Goal: Task Accomplishment & Management: Manage account settings

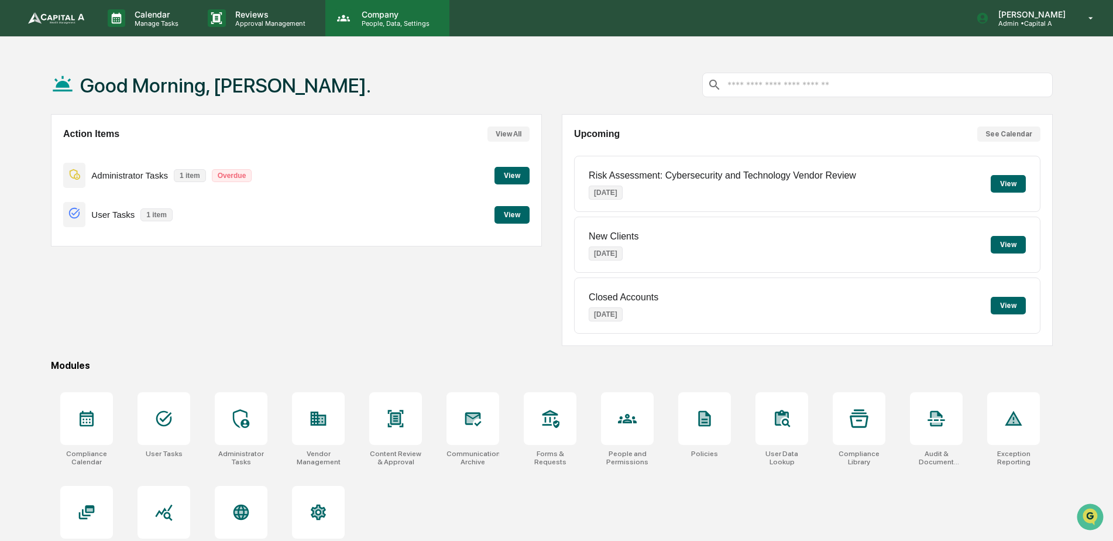
click at [367, 13] on p "Company" at bounding box center [393, 14] width 83 height 10
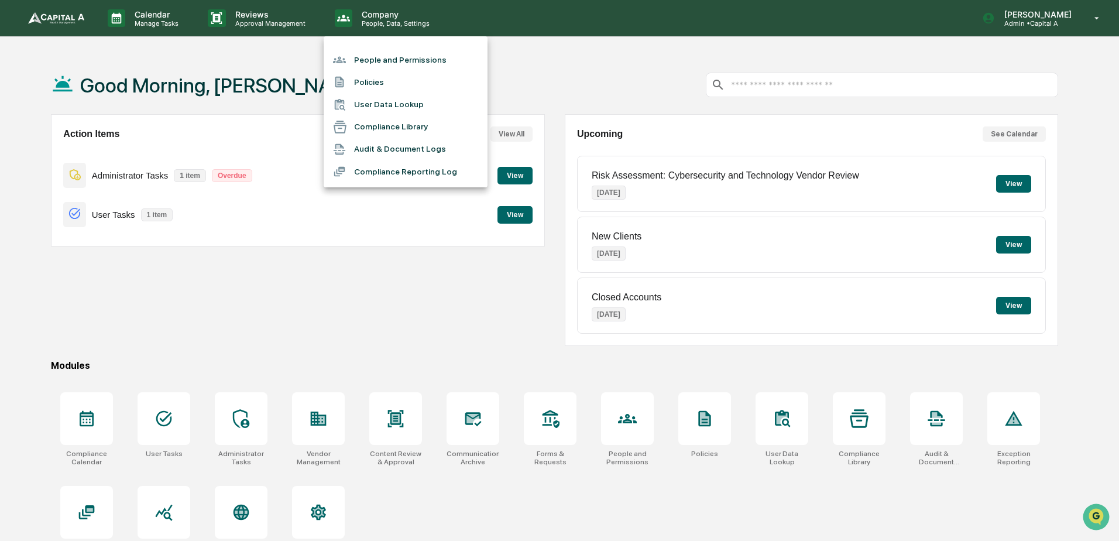
click at [1033, 17] on div at bounding box center [559, 270] width 1119 height 541
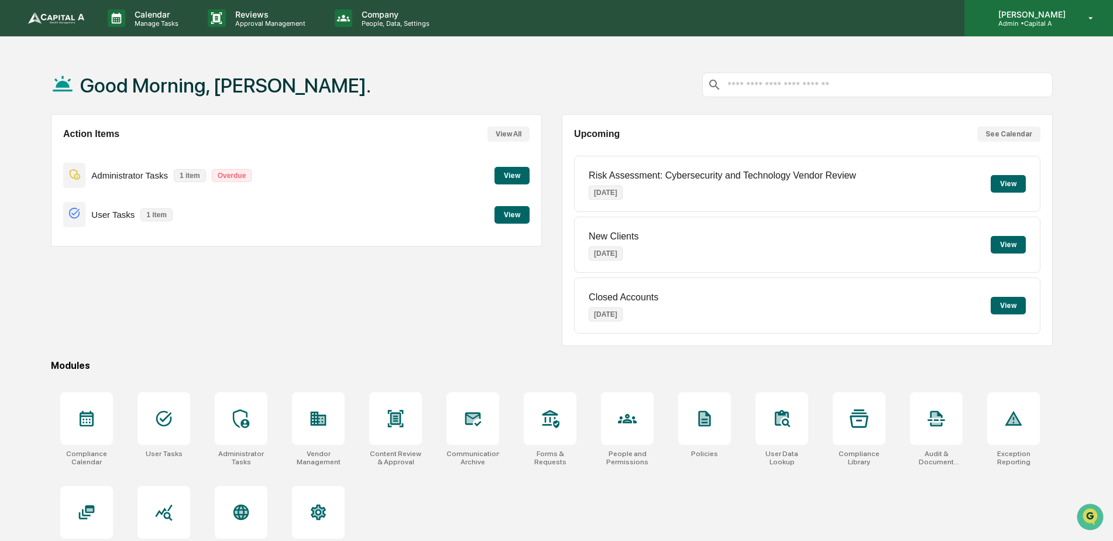
click at [1035, 20] on p "Admin • Capital A" at bounding box center [1030, 23] width 83 height 8
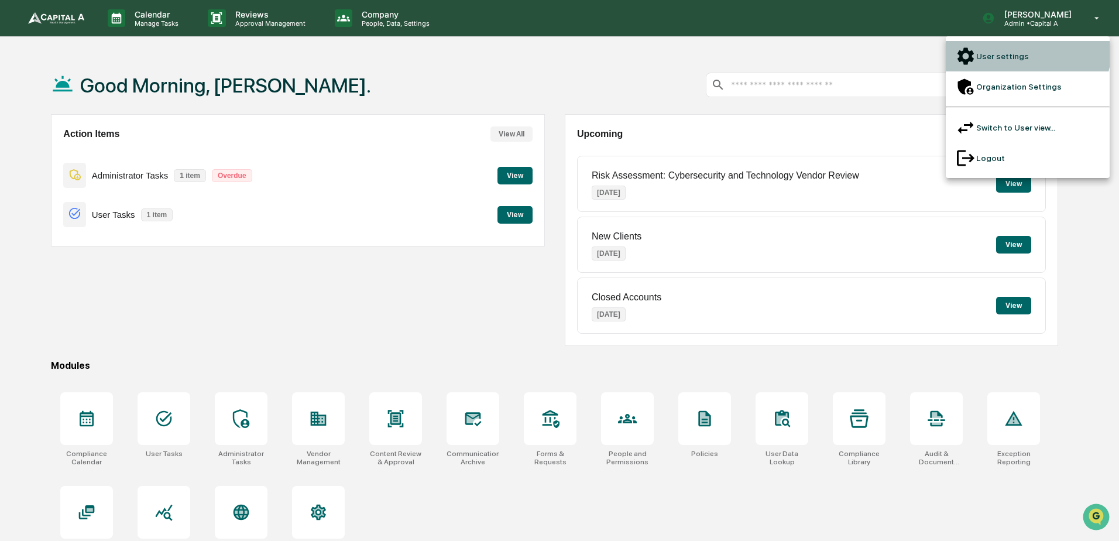
click at [1021, 49] on li "User settings" at bounding box center [1028, 56] width 164 height 30
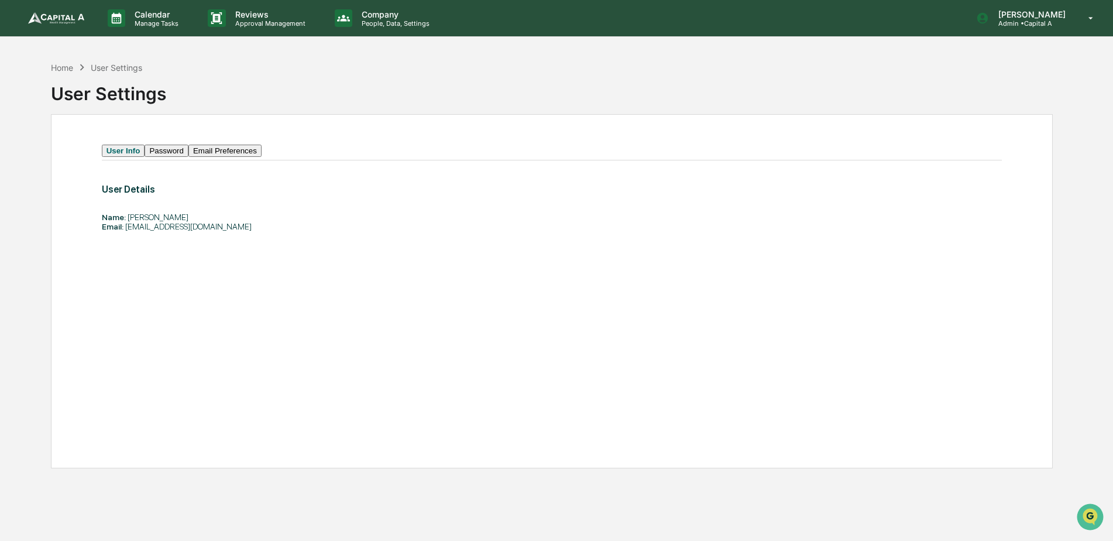
click at [138, 68] on div "User Settings" at bounding box center [116, 68] width 51 height 10
click at [67, 16] on img at bounding box center [56, 18] width 56 height 12
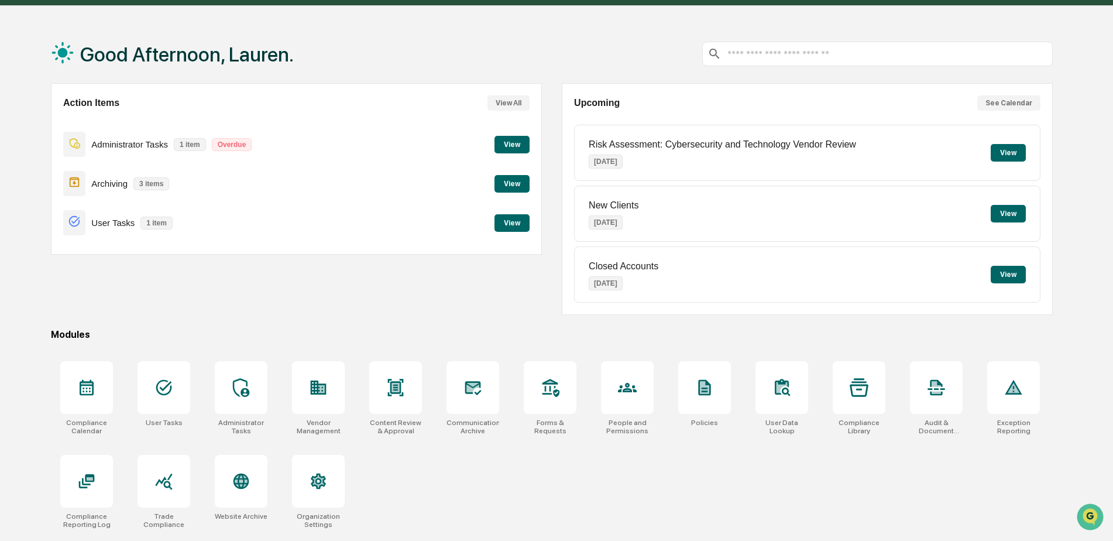
scroll to position [56, 0]
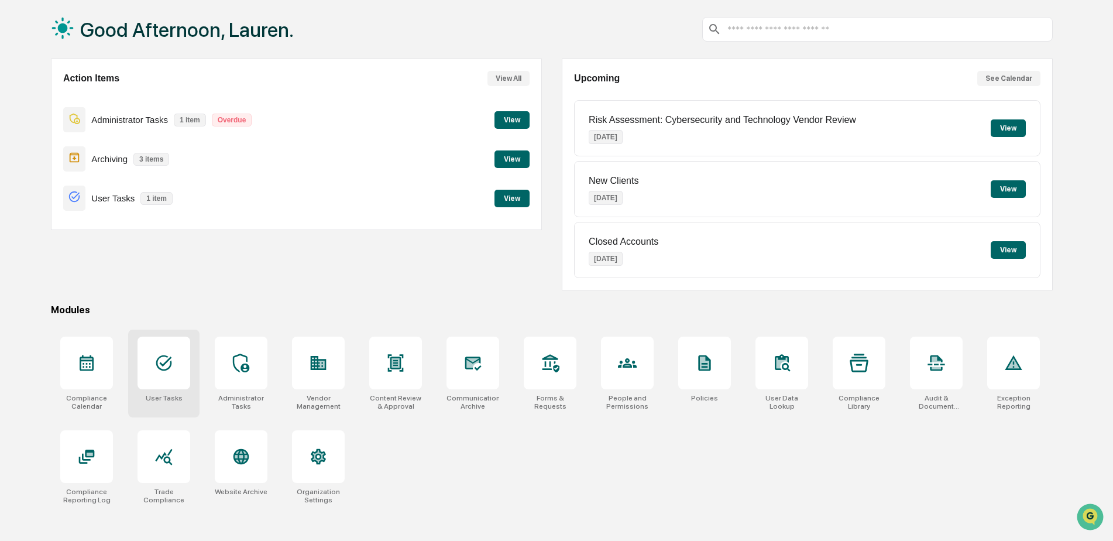
click at [169, 365] on icon at bounding box center [163, 362] width 19 height 19
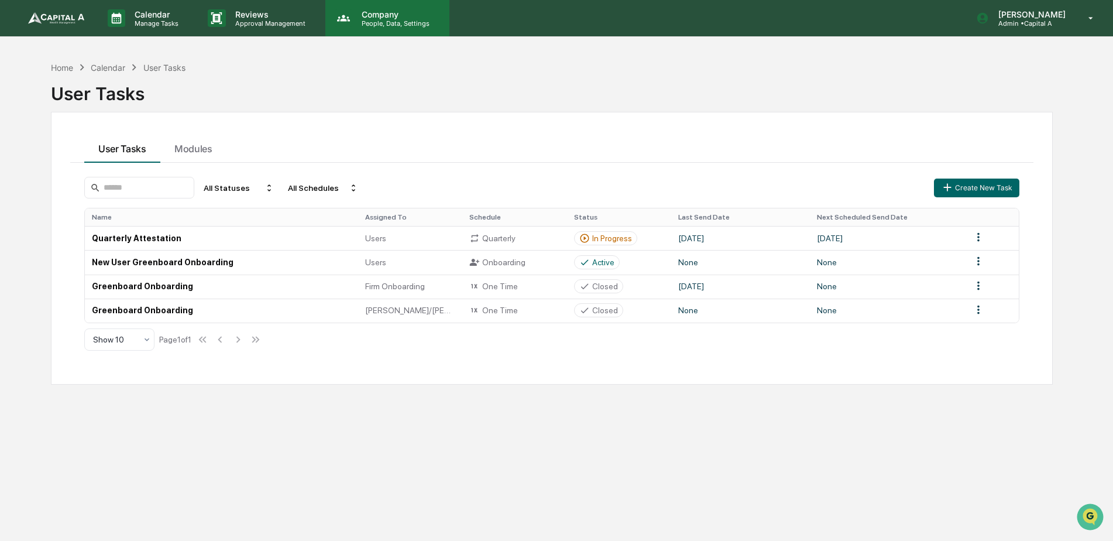
click at [375, 20] on p "People, Data, Settings" at bounding box center [393, 23] width 83 height 8
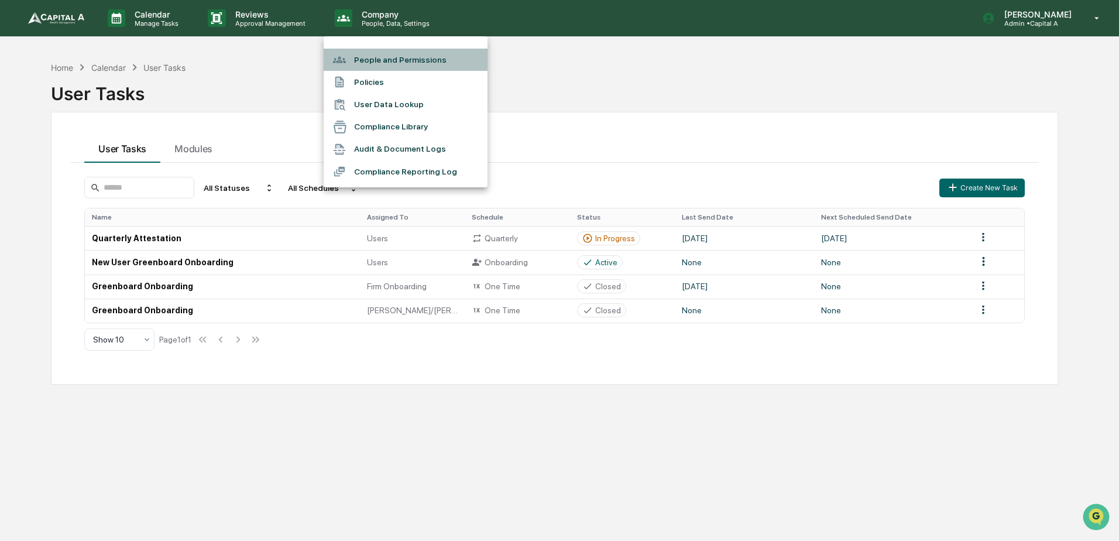
click at [379, 57] on li "People and Permissions" at bounding box center [406, 60] width 164 height 22
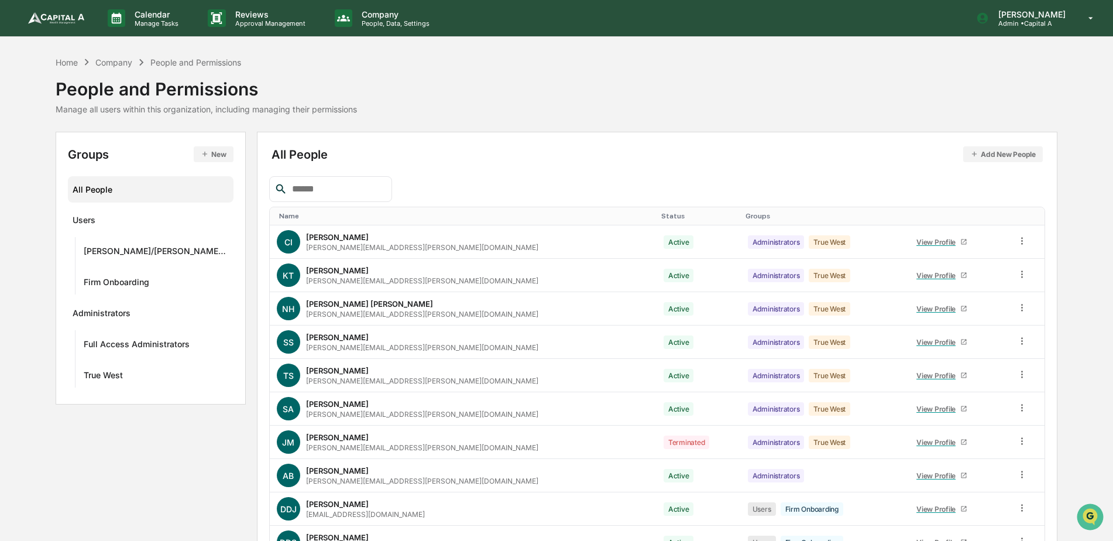
click at [1013, 152] on button "Add New People" at bounding box center [1003, 154] width 80 height 16
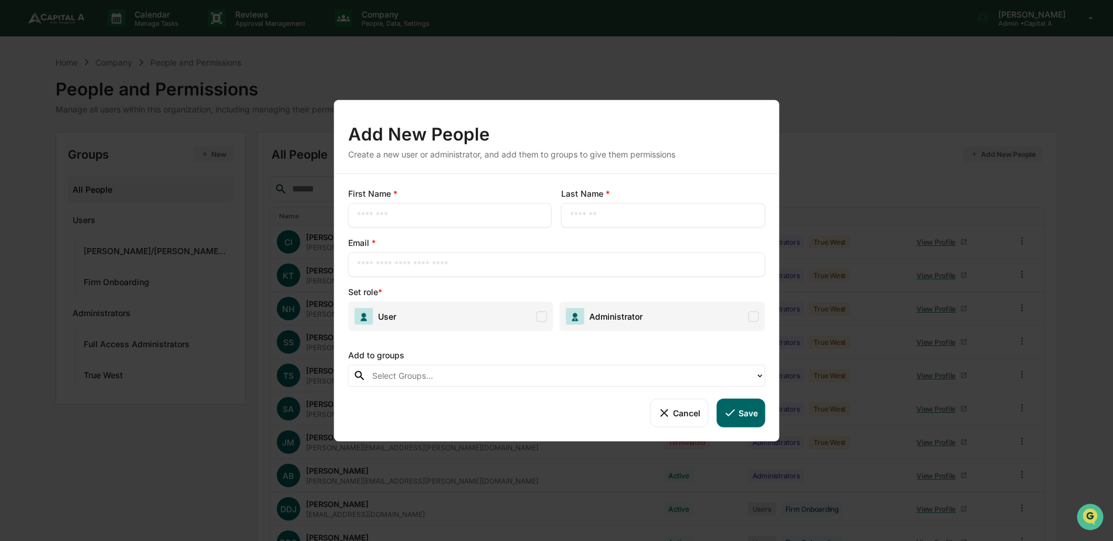
click at [380, 218] on input "text" at bounding box center [450, 216] width 186 height 12
type input "********"
type input "**********"
click at [537, 318] on span at bounding box center [542, 316] width 11 height 11
click at [502, 379] on div at bounding box center [560, 375] width 377 height 13
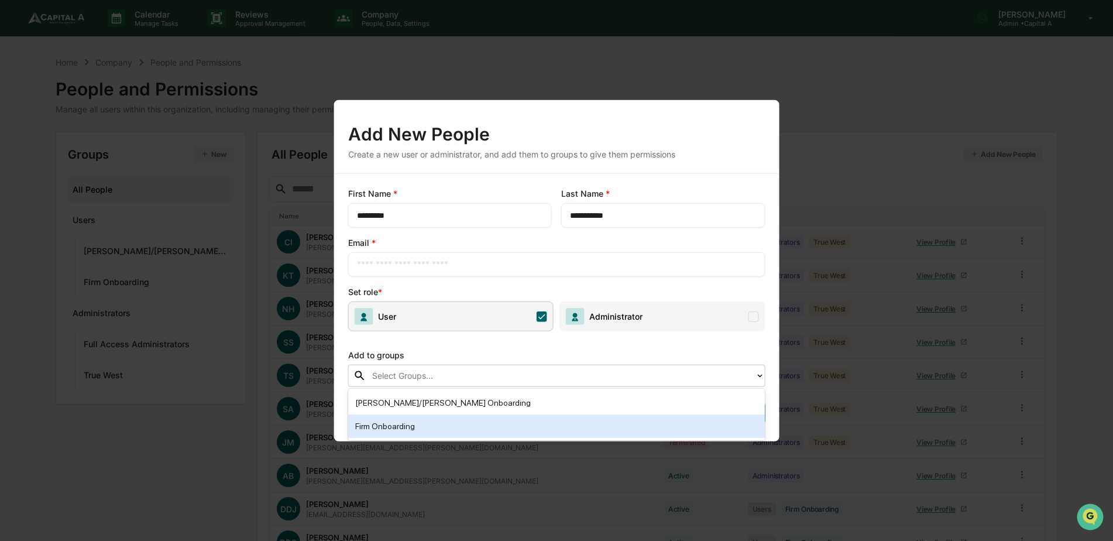
click at [394, 424] on div "Firm Onboarding" at bounding box center [556, 426] width 403 height 14
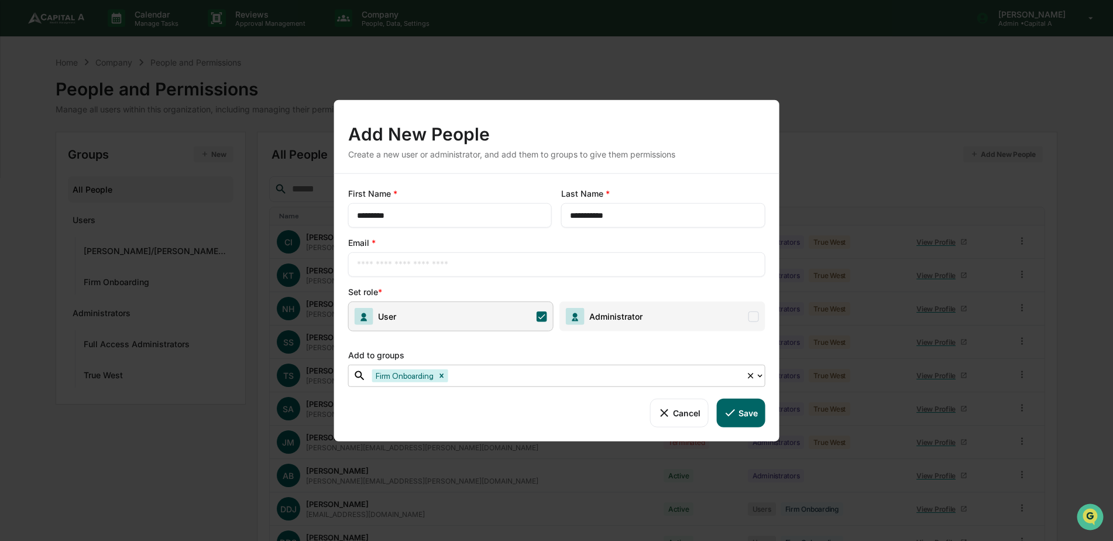
click at [410, 263] on input "text" at bounding box center [557, 265] width 400 height 12
click at [402, 266] on input "text" at bounding box center [557, 265] width 400 height 12
paste input "**********"
type input "**********"
click at [750, 410] on button "Save" at bounding box center [740, 413] width 49 height 28
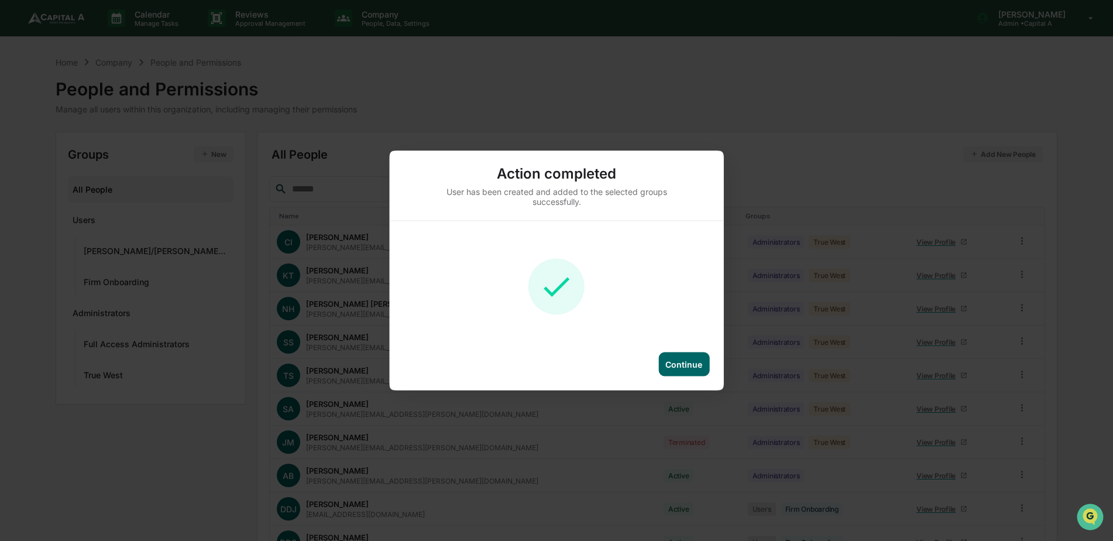
click at [688, 357] on div "Continue" at bounding box center [683, 364] width 51 height 24
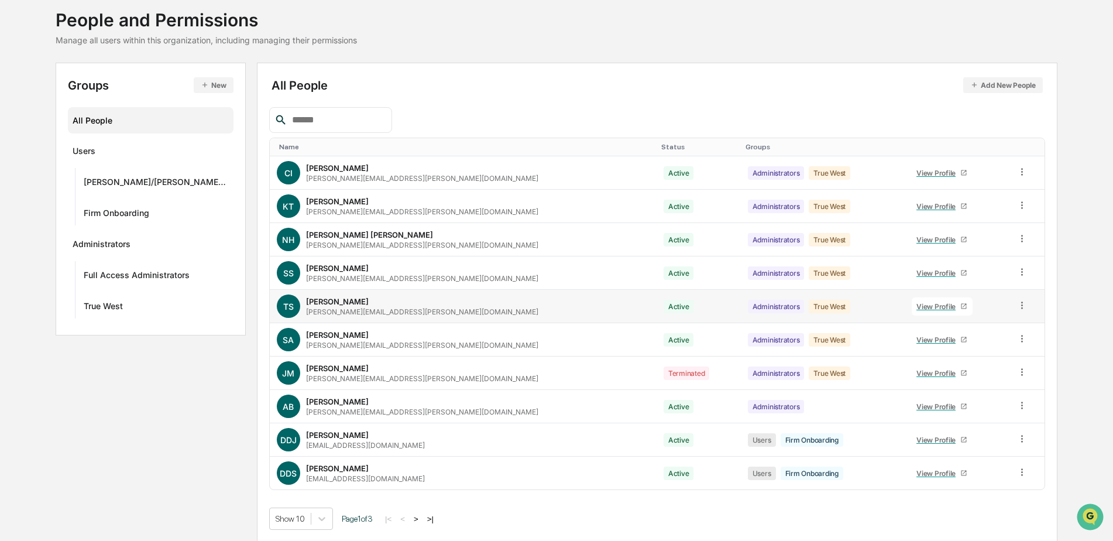
scroll to position [70, 0]
click at [411, 520] on button ">" at bounding box center [416, 518] width 12 height 10
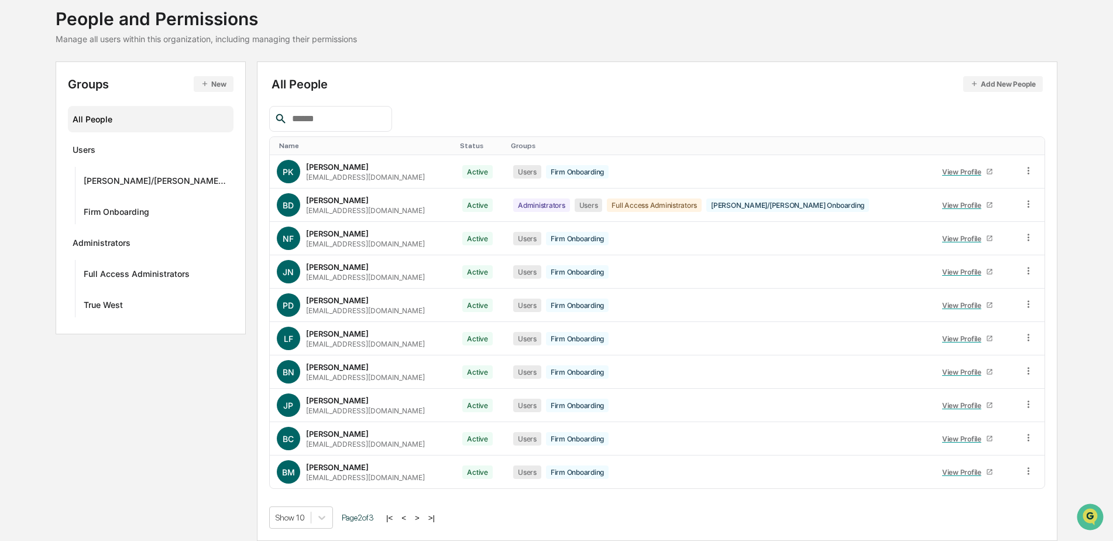
click at [415, 519] on button ">" at bounding box center [417, 518] width 12 height 10
